Goal: Information Seeking & Learning: Learn about a topic

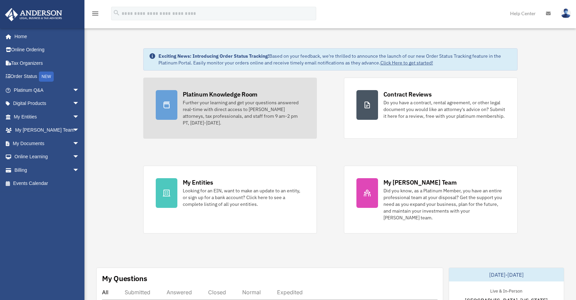
click at [168, 101] on div at bounding box center [167, 105] width 22 height 30
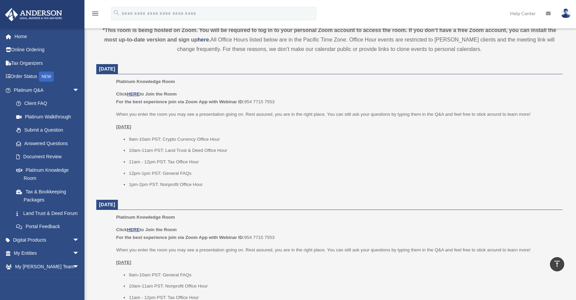
scroll to position [227, 0]
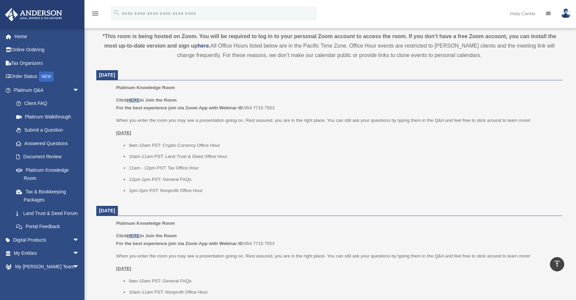
click at [134, 100] on u "HERE" at bounding box center [133, 100] width 12 height 5
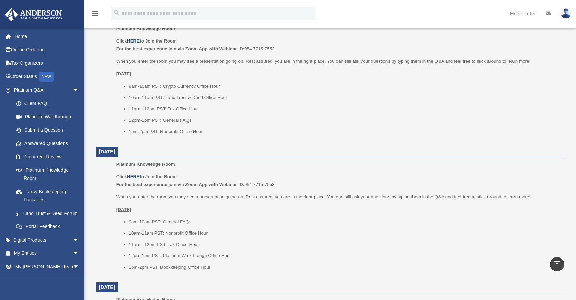
scroll to position [286, 0]
drag, startPoint x: 245, startPoint y: 47, endPoint x: 276, endPoint y: 48, distance: 30.7
click at [276, 48] on p "Click HERE to Join the Room For the best experience join via Zoom App with Webi…" at bounding box center [336, 45] width 441 height 16
copy p "For the best experience join via Zoom App with Webinar ID: 954 7715 7553"
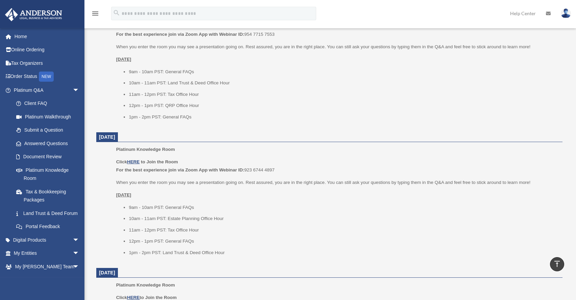
scroll to position [573, 0]
click at [546, 119] on ul "9am - 10am PST: General FAQs 10am - 11am PST: Land Trust & Deed Office Hour 11a…" at bounding box center [336, 93] width 441 height 53
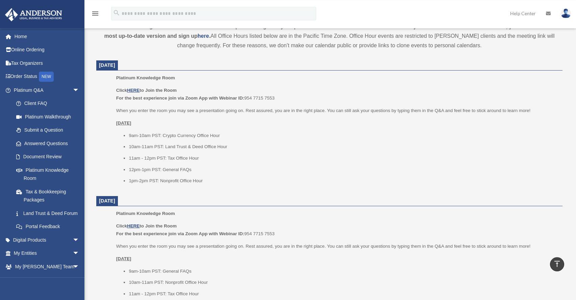
scroll to position [259, 0]
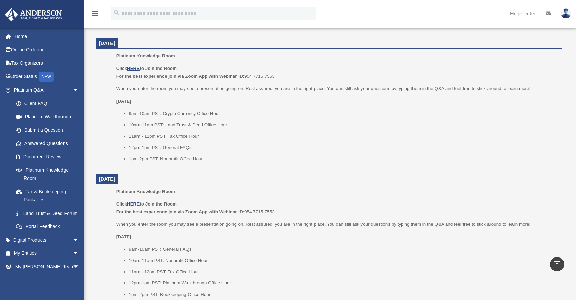
click at [277, 75] on p "Click HERE to Join the Room For the best experience join via Zoom App with Webi…" at bounding box center [336, 72] width 441 height 16
drag, startPoint x: 277, startPoint y: 75, endPoint x: 113, endPoint y: 78, distance: 163.8
click at [116, 78] on div "Platinum Knowledge Room Click HERE to Join the Room For the best experience joi…" at bounding box center [336, 109] width 441 height 115
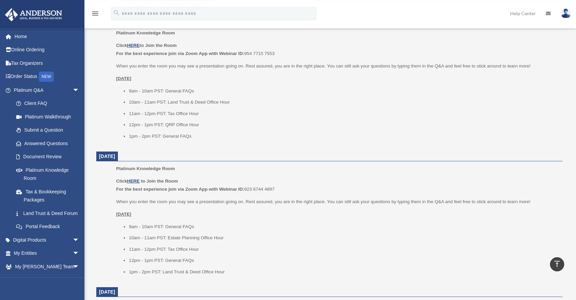
scroll to position [556, 0]
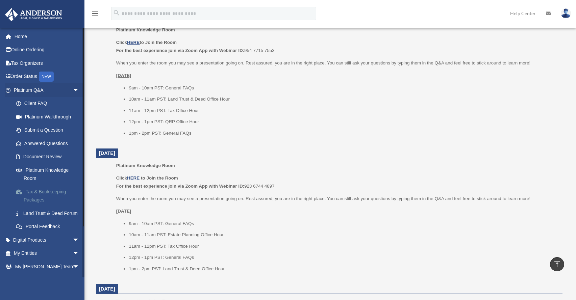
click at [40, 193] on link "Tax & Bookkeeping Packages" at bounding box center [49, 196] width 80 height 22
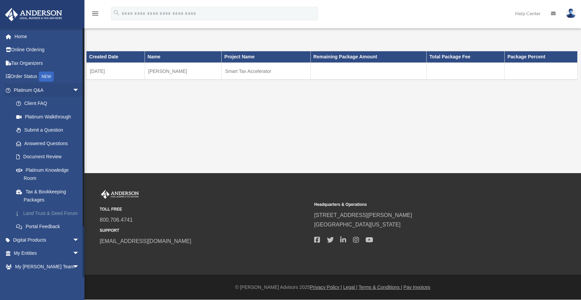
click at [52, 214] on link "Land Trust & Deed Forum" at bounding box center [49, 214] width 80 height 14
